Goal: Answer question/provide support

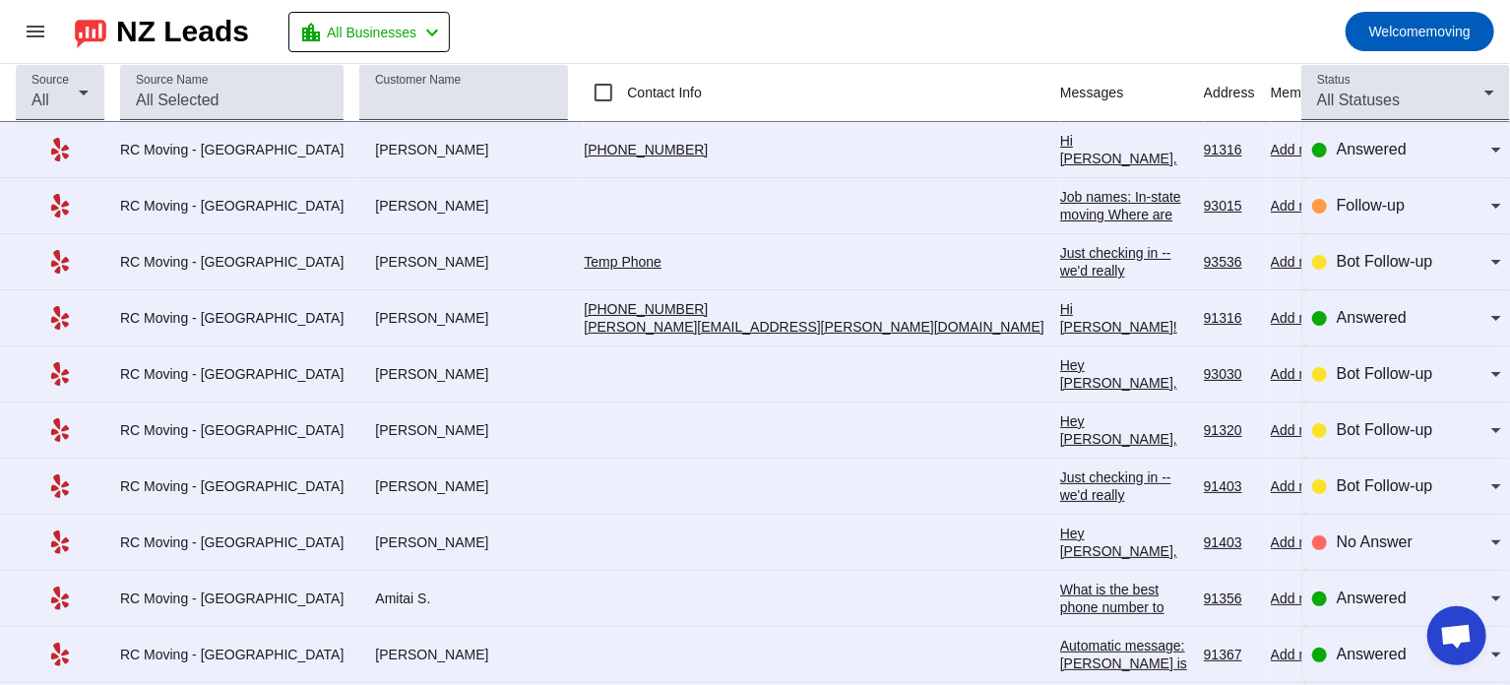
click at [1060, 155] on div "Hi [PERSON_NAME], Thank you for providing your information! We'll get back to y…" at bounding box center [1124, 220] width 128 height 177
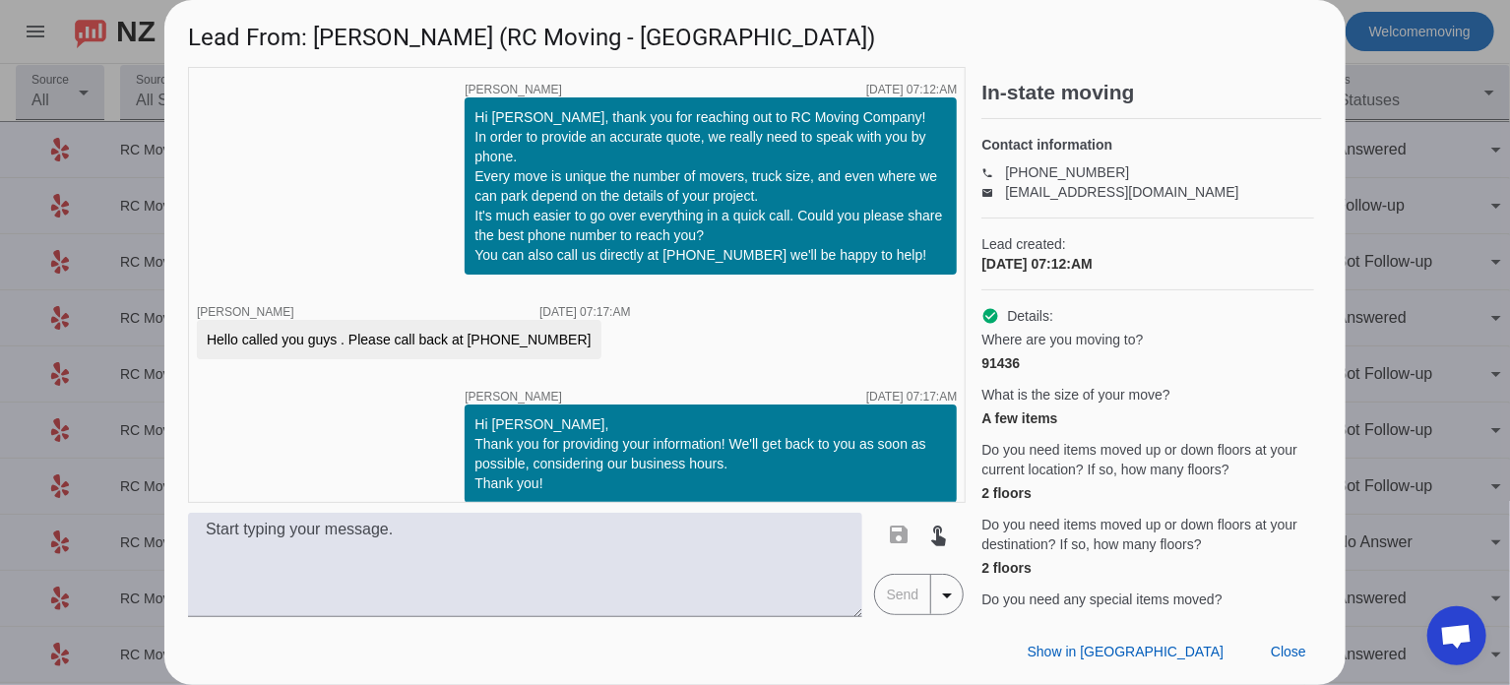
scroll to position [16, 0]
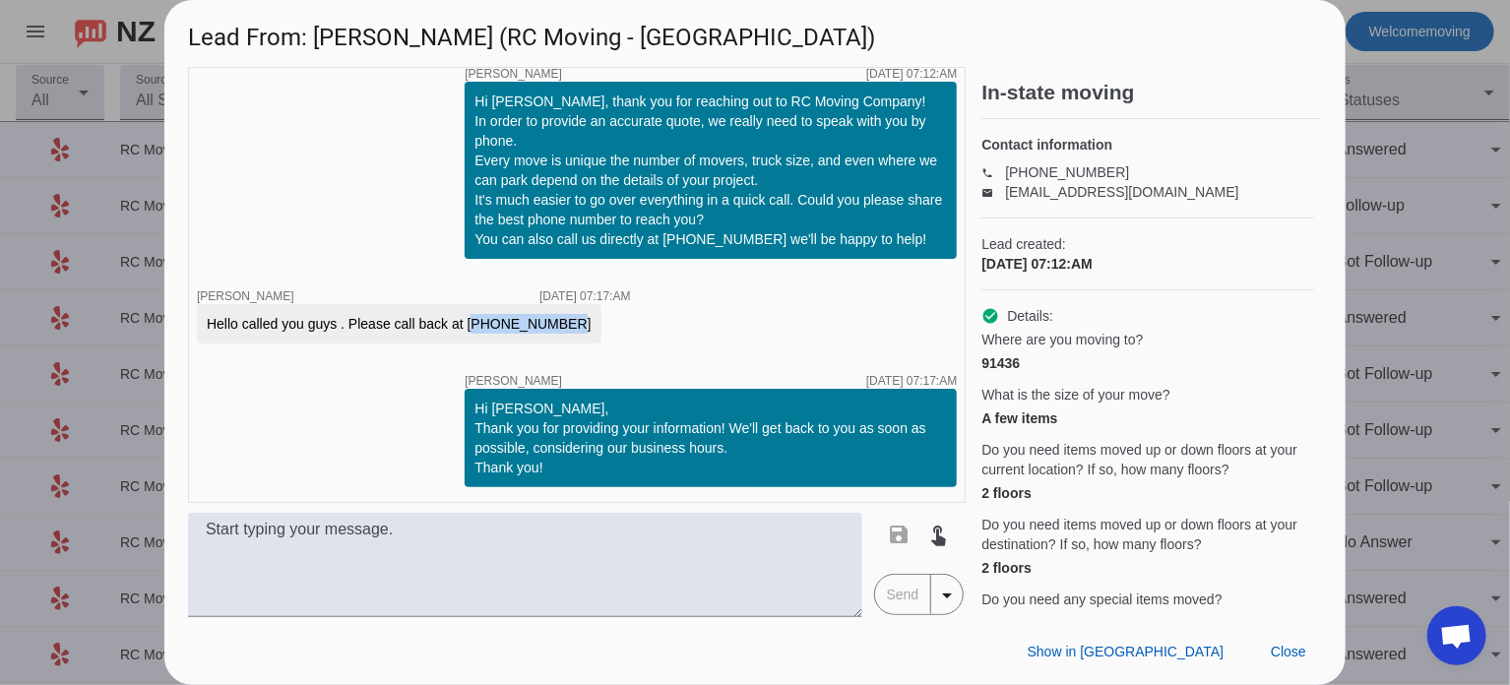
drag, startPoint x: 467, startPoint y: 322, endPoint x: 562, endPoint y: 321, distance: 95.5
click at [562, 321] on div "Hello called you guys . Please call back at [PHONE_NUMBER]" at bounding box center [414, 323] width 434 height 39
copy div "818.730.8685"
click at [1326, 236] on div "timer close [PERSON_NAME] [DATE] 07:12:AM Hi [PERSON_NAME], thank you for reach…" at bounding box center [754, 342] width 1181 height 550
click at [1377, 233] on div at bounding box center [755, 342] width 1510 height 685
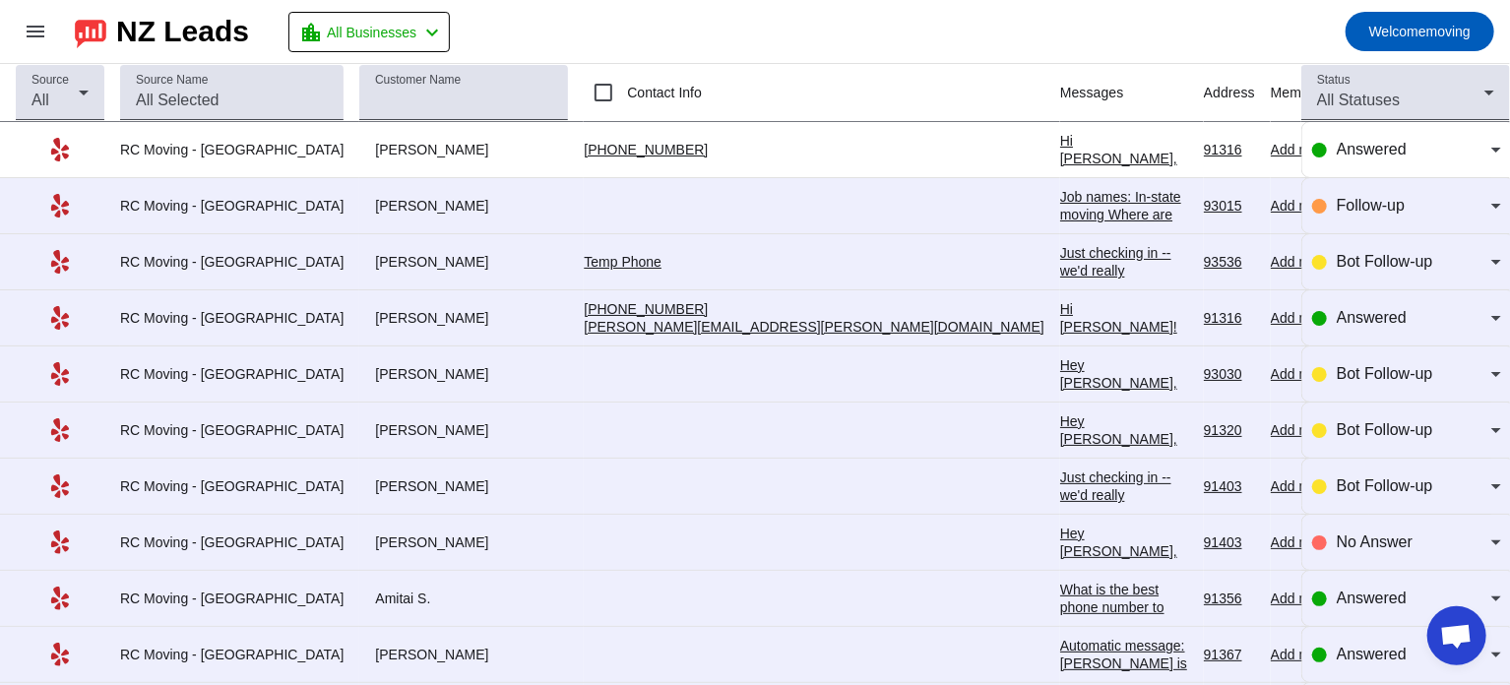
click at [1060, 158] on div "Hi [PERSON_NAME], Thank you for providing your information! We'll get back to y…" at bounding box center [1124, 220] width 128 height 177
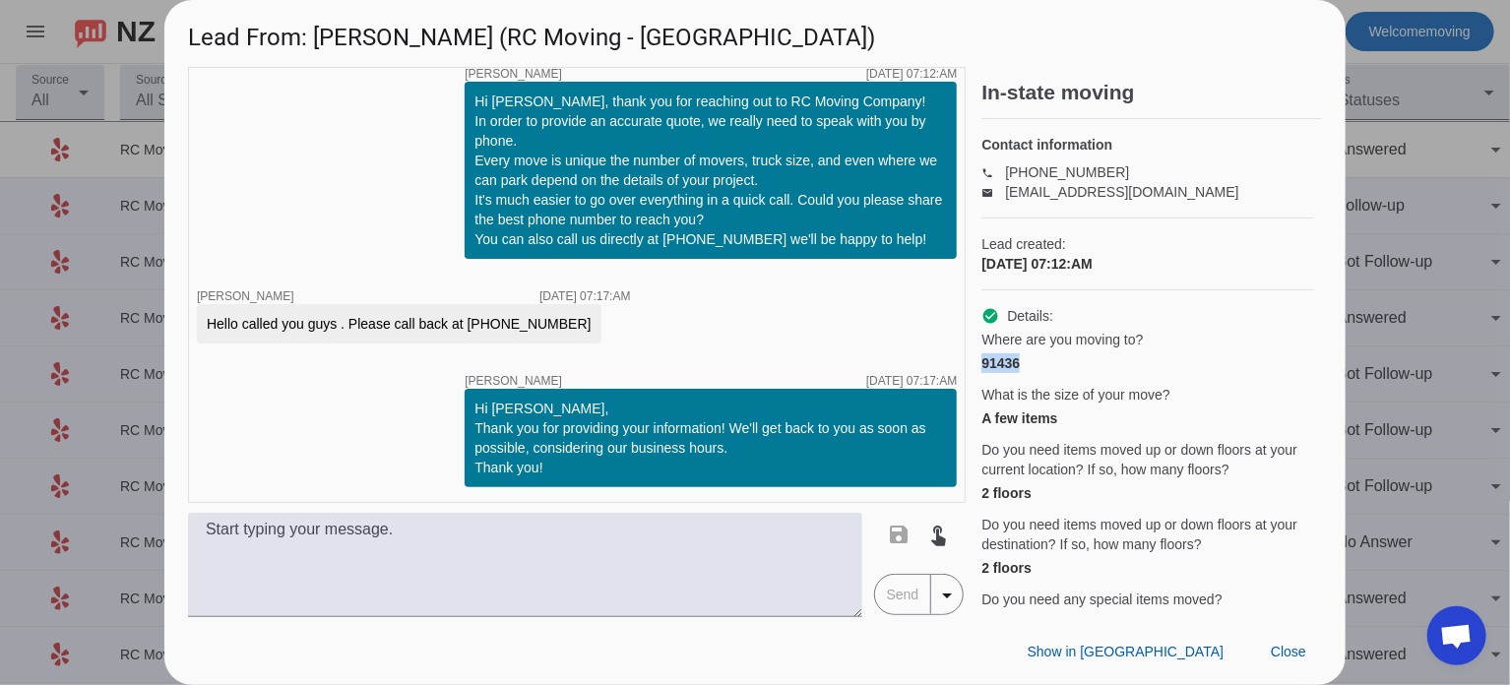
drag, startPoint x: 983, startPoint y: 383, endPoint x: 1027, endPoint y: 384, distance: 44.3
click at [1027, 373] on div "91436" at bounding box center [1148, 363] width 333 height 20
copy div "91436"
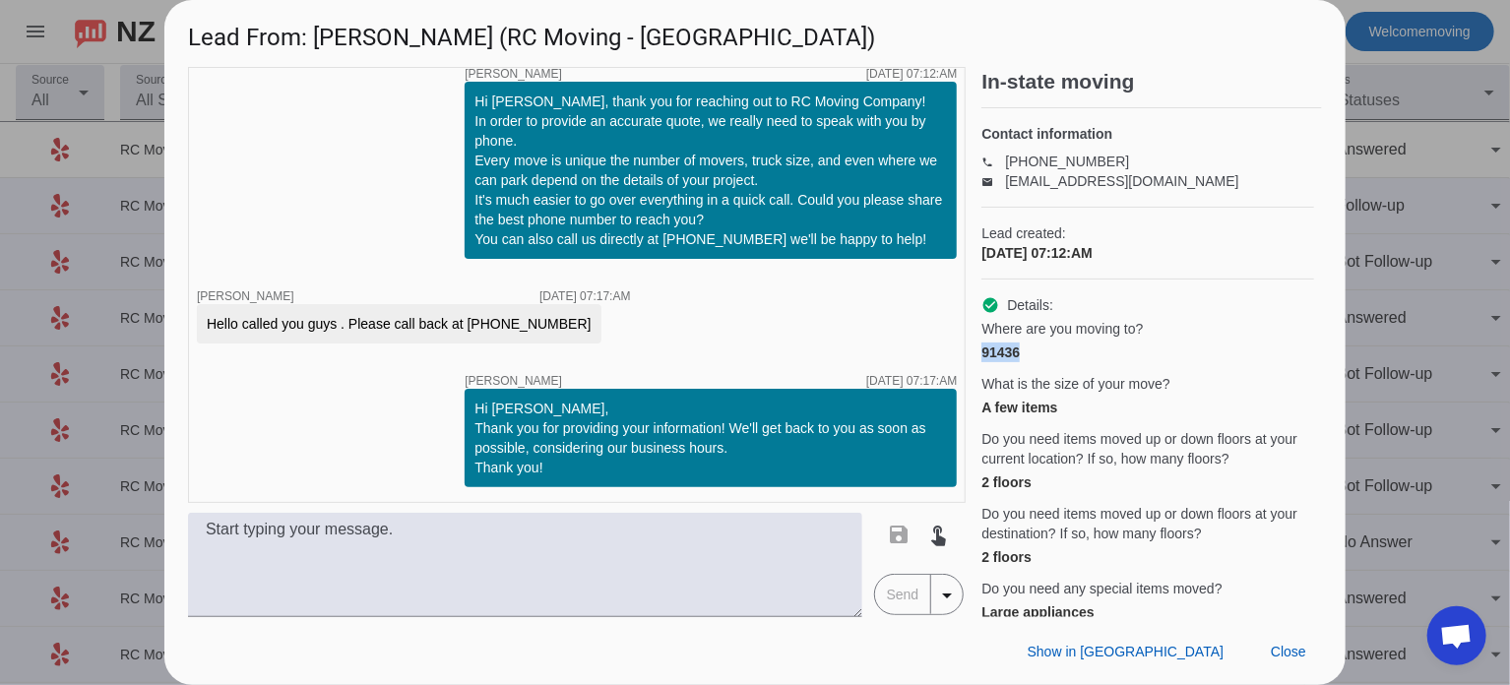
scroll to position [0, 0]
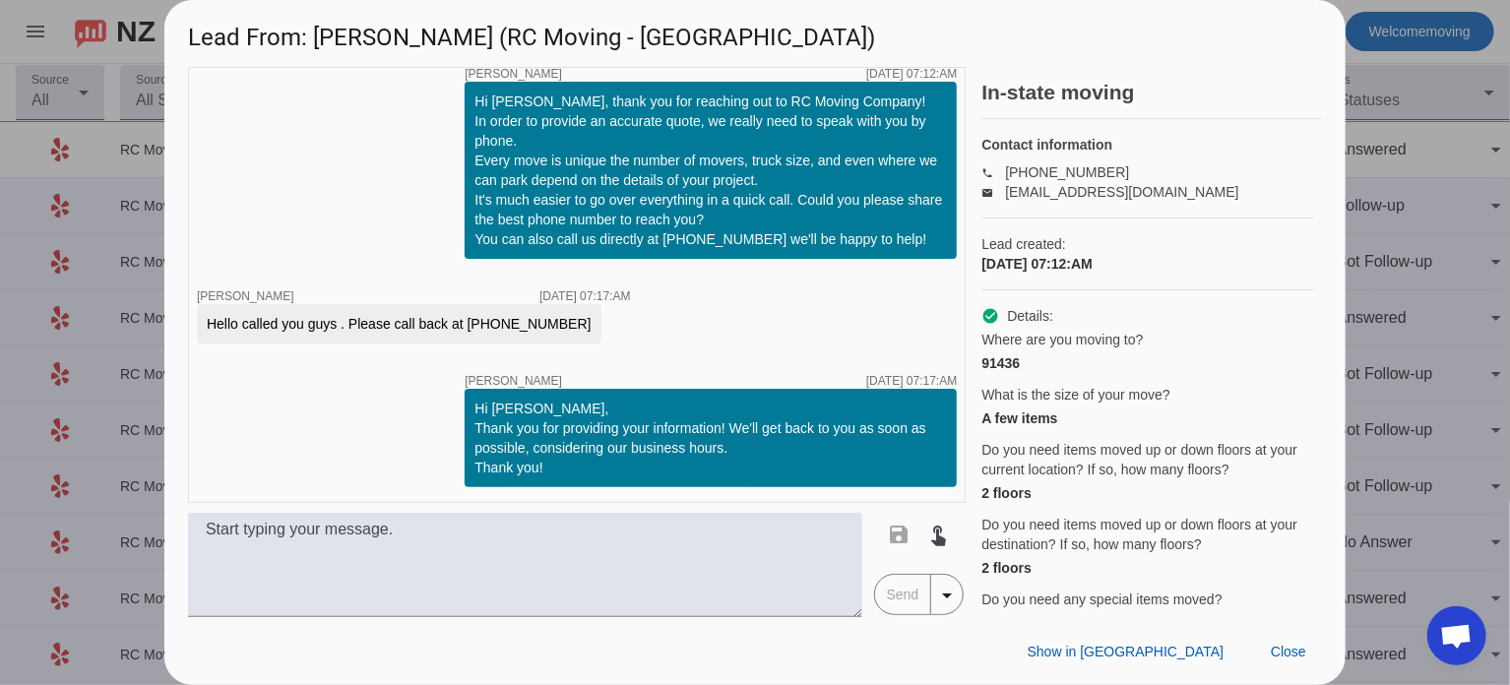
click at [1390, 106] on div at bounding box center [755, 342] width 1510 height 685
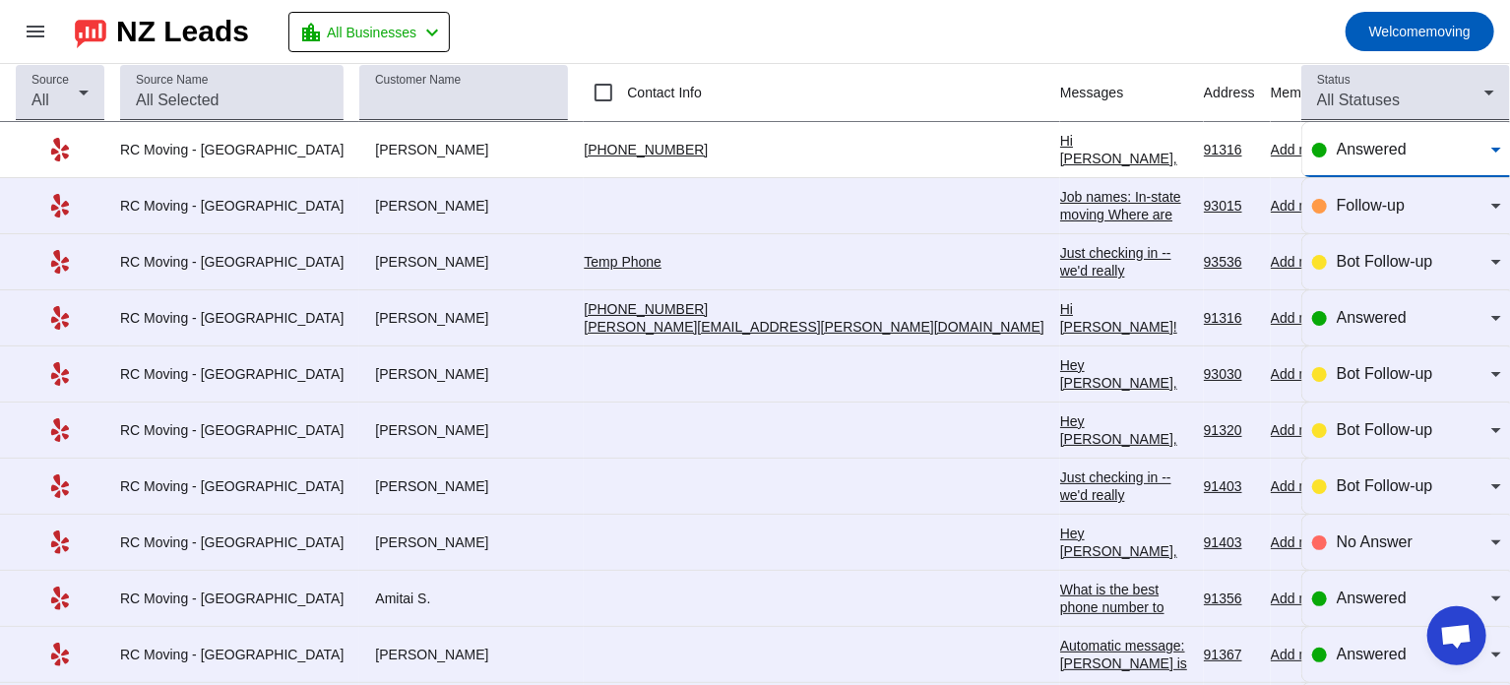
click at [1389, 153] on span "Answered" at bounding box center [1372, 149] width 70 height 17
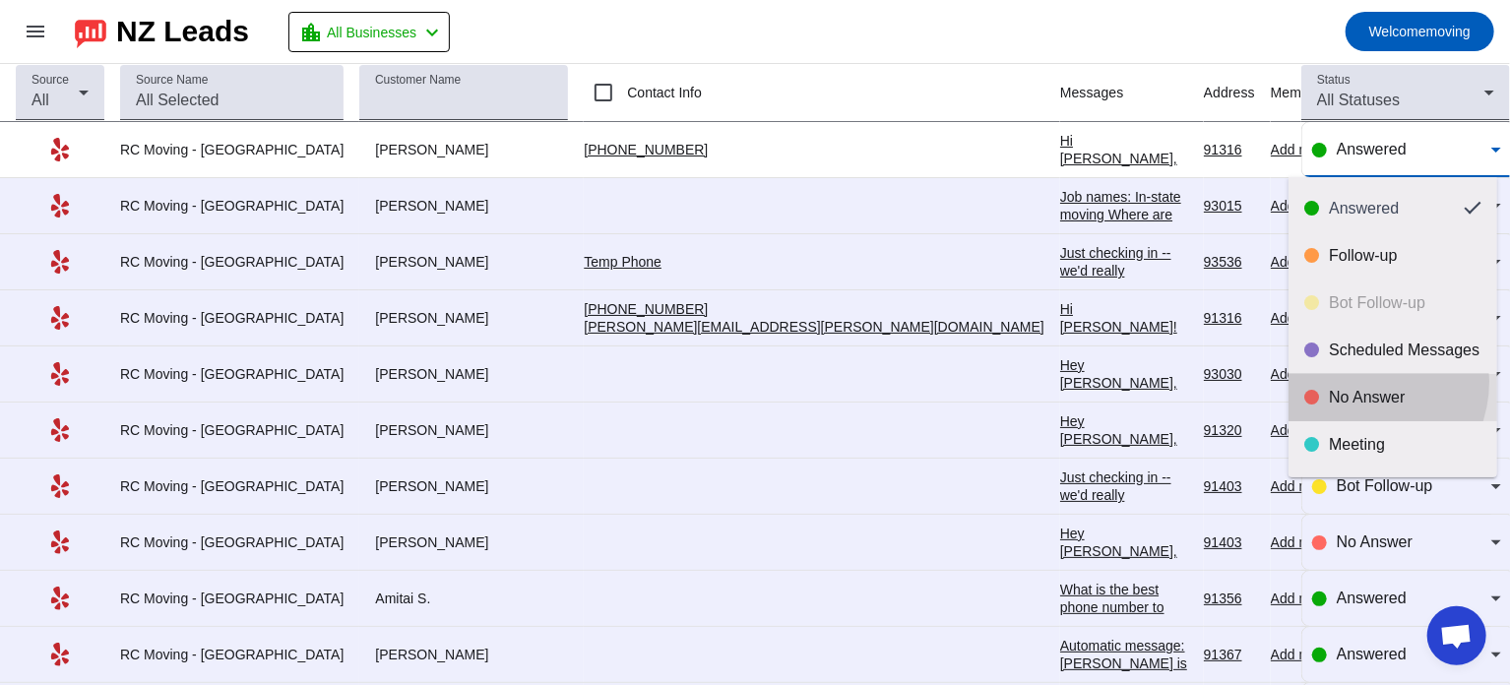
click at [1356, 381] on mat-option "No Answer" at bounding box center [1393, 397] width 209 height 47
